Goal: Task Accomplishment & Management: Use online tool/utility

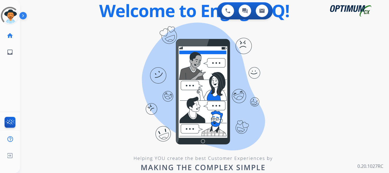
click at [25, 18] on img at bounding box center [24, 16] width 10 height 11
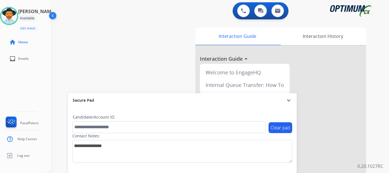
click at [86, 48] on div "swap_horiz Break voice bridge close_fullscreen Connect 3-Way Call merge_type Se…" at bounding box center [213, 140] width 324 height 238
click at [117, 43] on div "swap_horiz Break voice bridge close_fullscreen Connect 3-Way Call merge_type Se…" at bounding box center [213, 140] width 324 height 238
click at [244, 14] on button at bounding box center [243, 11] width 13 height 13
click at [248, 11] on button at bounding box center [243, 11] width 13 height 13
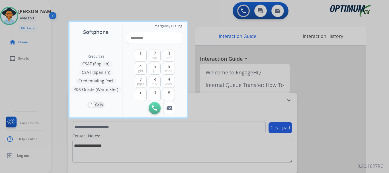
type input "**********"
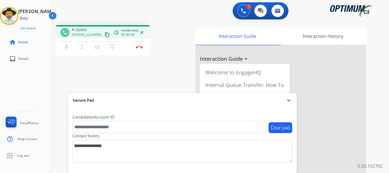
click at [143, 46] on img at bounding box center [139, 47] width 7 height 3
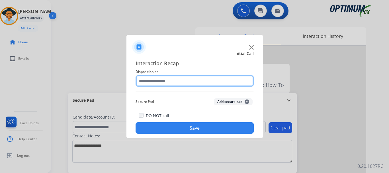
click at [237, 80] on input "text" at bounding box center [195, 80] width 118 height 11
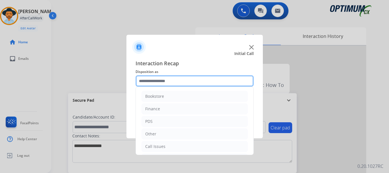
click at [230, 78] on input "text" at bounding box center [195, 80] width 118 height 11
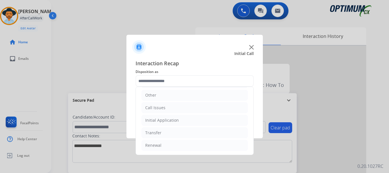
click at [214, 118] on li "Initial Application" at bounding box center [195, 120] width 106 height 11
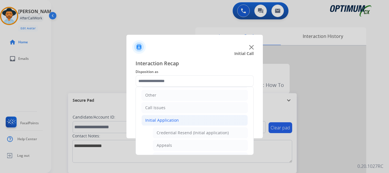
click at [220, 109] on li "Call Issues" at bounding box center [195, 107] width 106 height 11
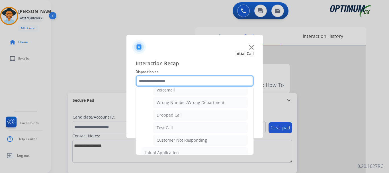
scroll to position [0, 0]
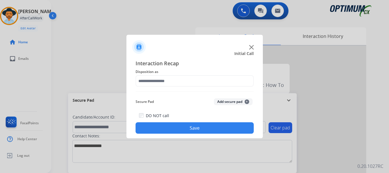
click at [215, 102] on button "Add secure pad +" at bounding box center [233, 101] width 39 height 7
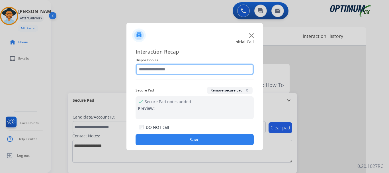
click at [228, 71] on input "text" at bounding box center [195, 69] width 118 height 11
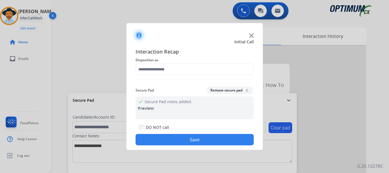
click at [298, 55] on div at bounding box center [194, 86] width 389 height 173
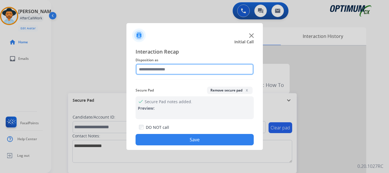
click at [237, 70] on input "text" at bounding box center [195, 69] width 118 height 11
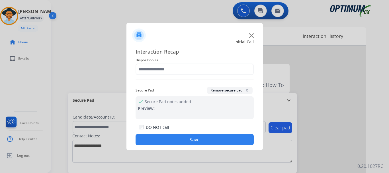
click at [289, 66] on div at bounding box center [194, 86] width 389 height 173
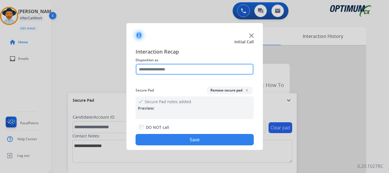
click at [237, 70] on input "text" at bounding box center [195, 69] width 118 height 11
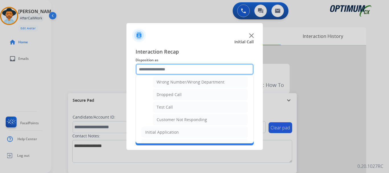
scroll to position [79, 0]
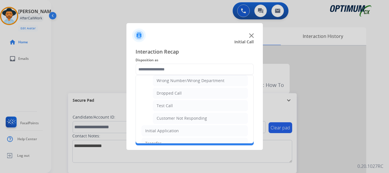
click at [214, 105] on li "Test Call" at bounding box center [200, 105] width 95 height 11
type input "*********"
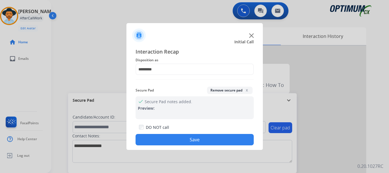
click at [213, 139] on button "Save" at bounding box center [195, 139] width 118 height 11
